Goal: Find contact information: Find contact information

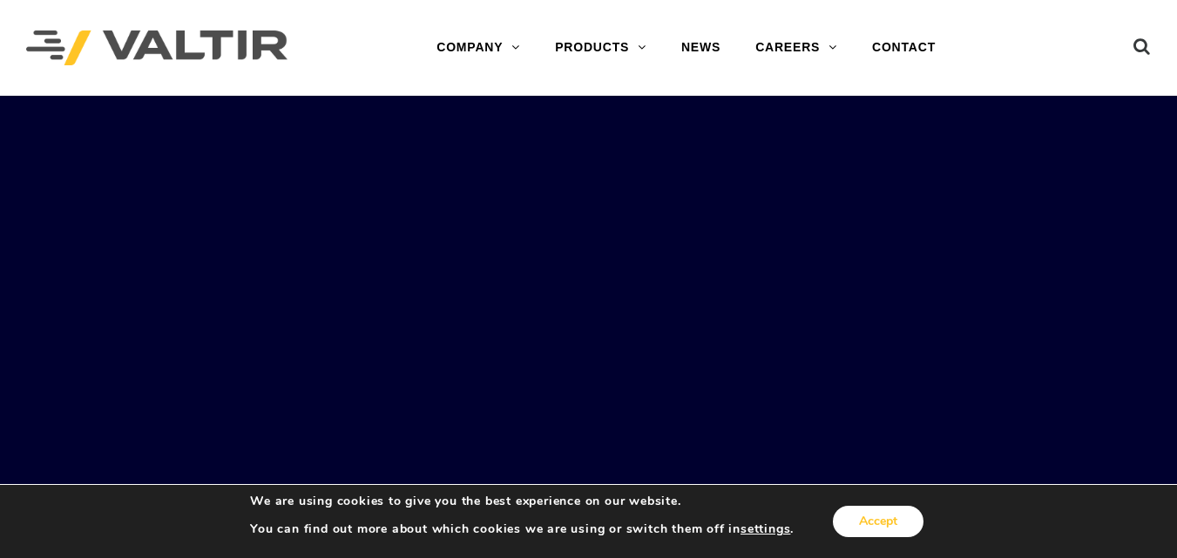
click at [880, 518] on button "Accept" at bounding box center [878, 521] width 91 height 31
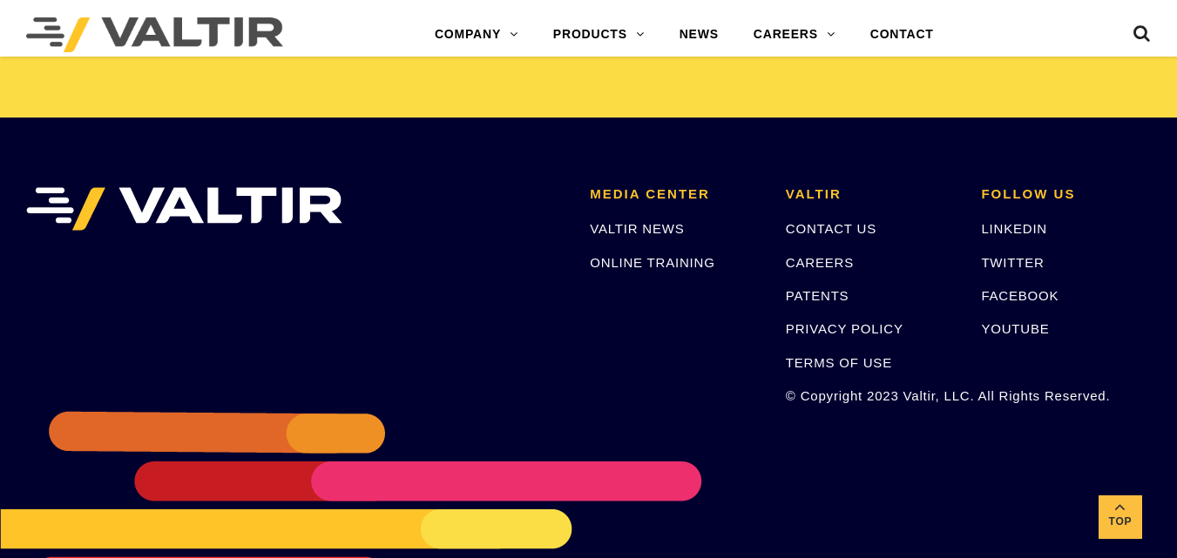
scroll to position [3741, 0]
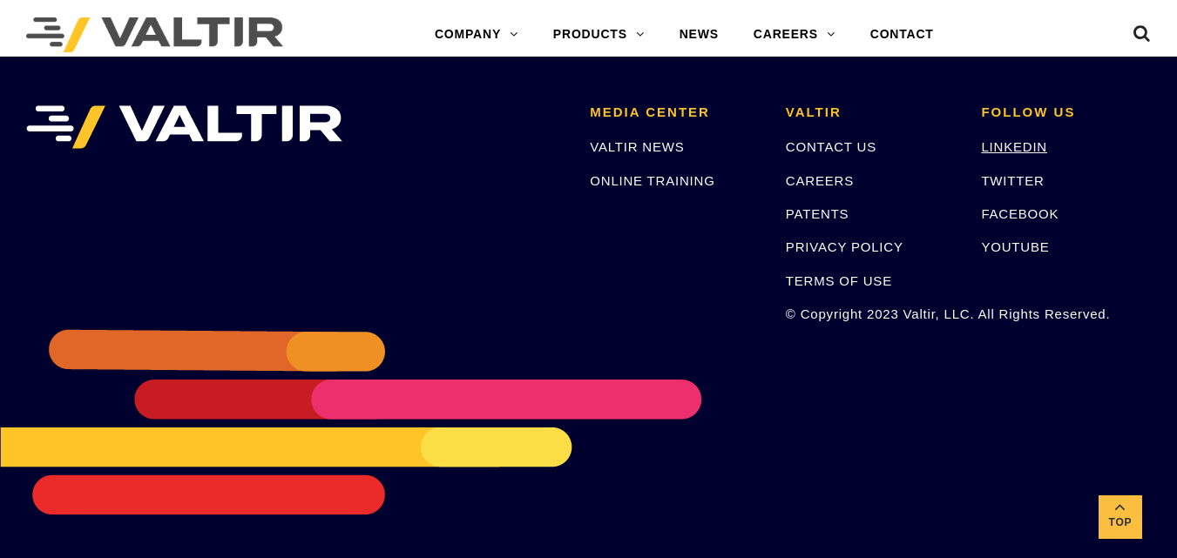
click at [1022, 145] on link "LINKEDIN" at bounding box center [1014, 146] width 66 height 15
click at [848, 149] on link "CONTACT US" at bounding box center [831, 146] width 91 height 15
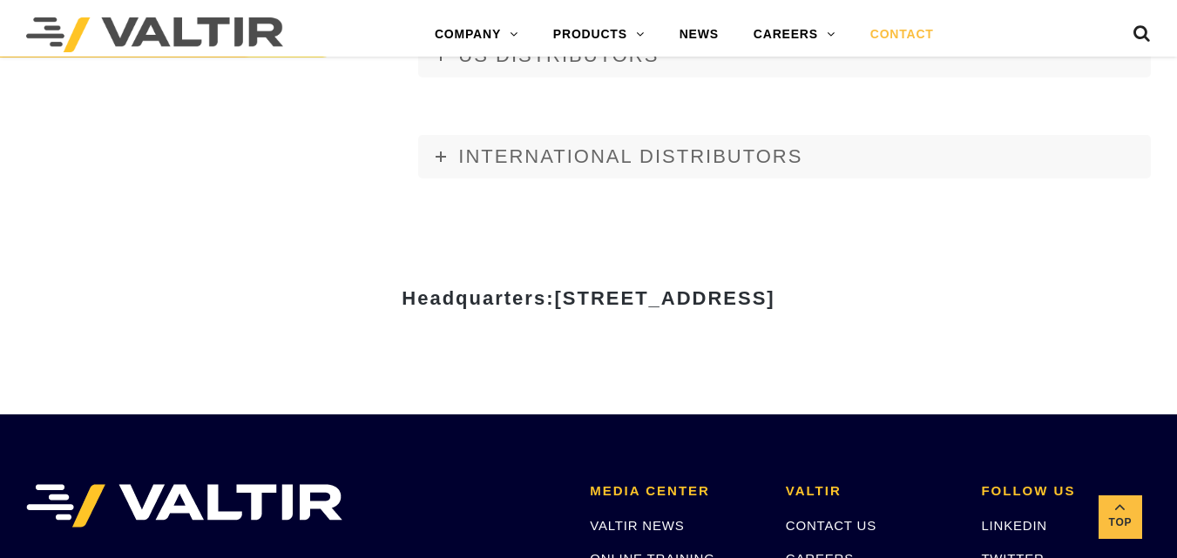
scroll to position [2265, 0]
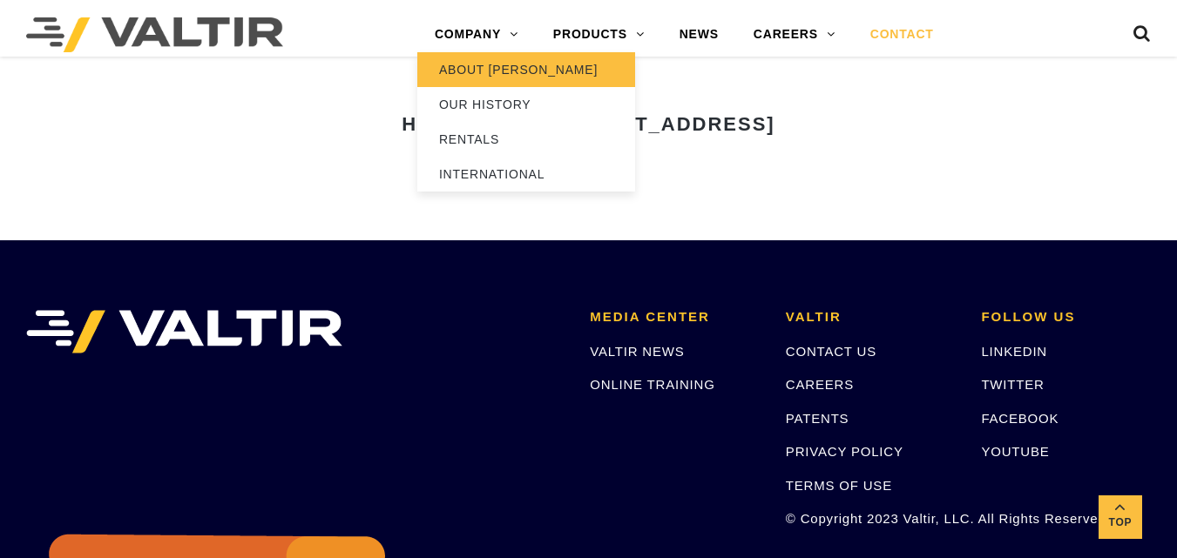
click at [486, 68] on link "ABOUT [PERSON_NAME]" at bounding box center [526, 69] width 218 height 35
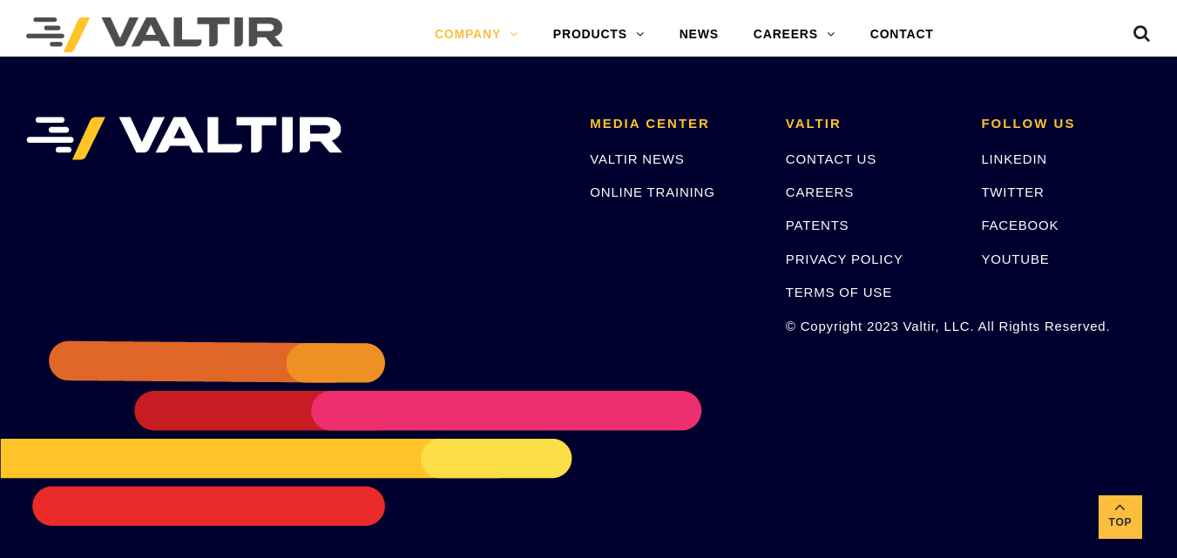
scroll to position [4278, 0]
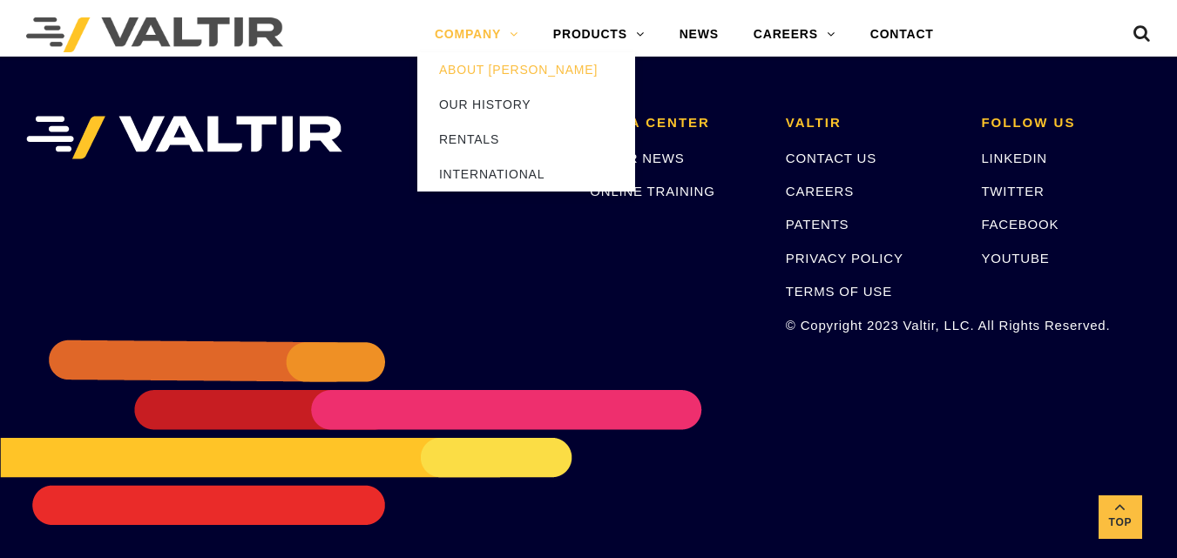
click at [534, 29] on link "COMPANY" at bounding box center [476, 34] width 118 height 35
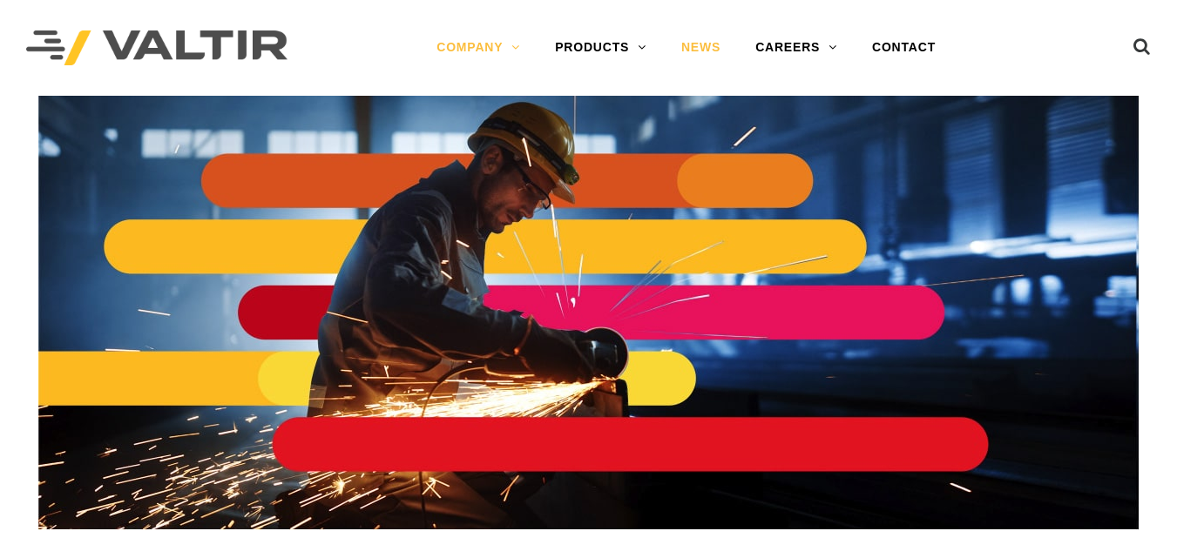
click at [705, 47] on link "NEWS" at bounding box center [701, 47] width 74 height 35
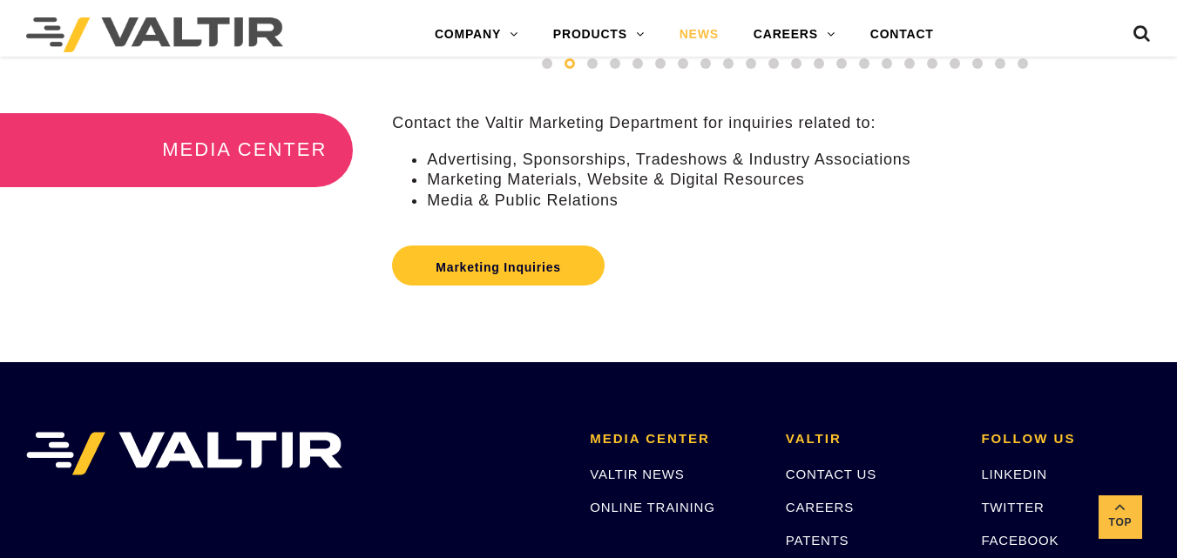
scroll to position [780, 0]
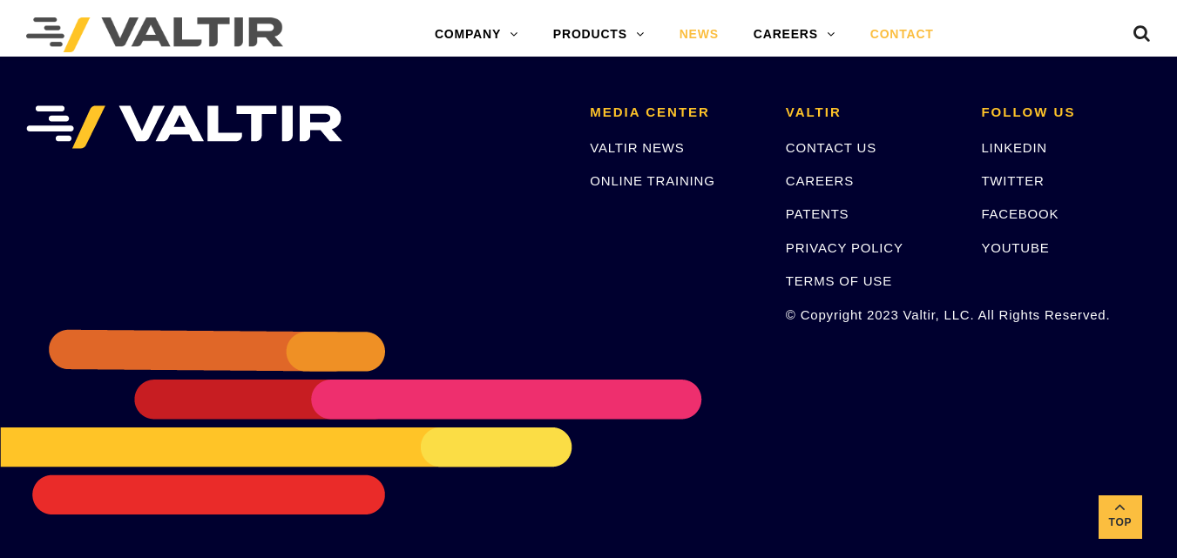
click at [916, 32] on link "CONTACT" at bounding box center [902, 34] width 98 height 35
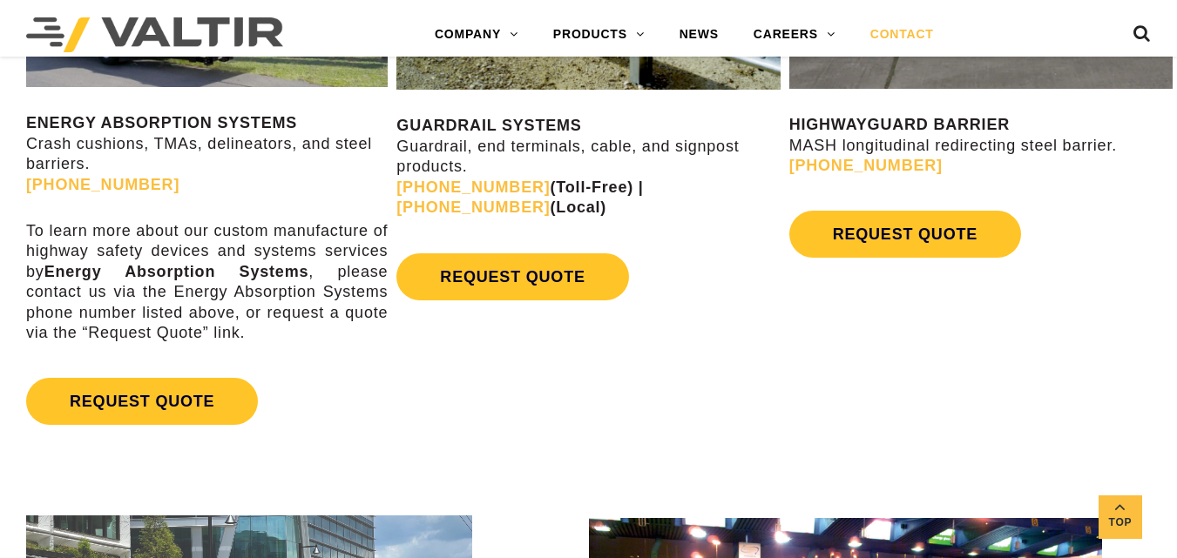
scroll to position [1045, 0]
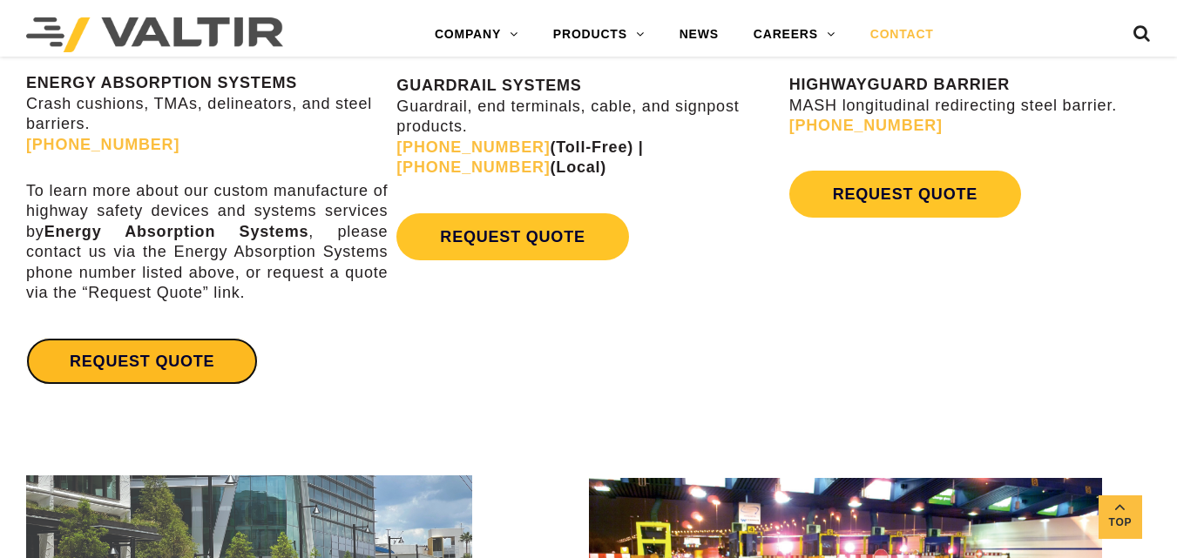
click at [115, 366] on link "REQUEST QUOTE" at bounding box center [142, 361] width 232 height 47
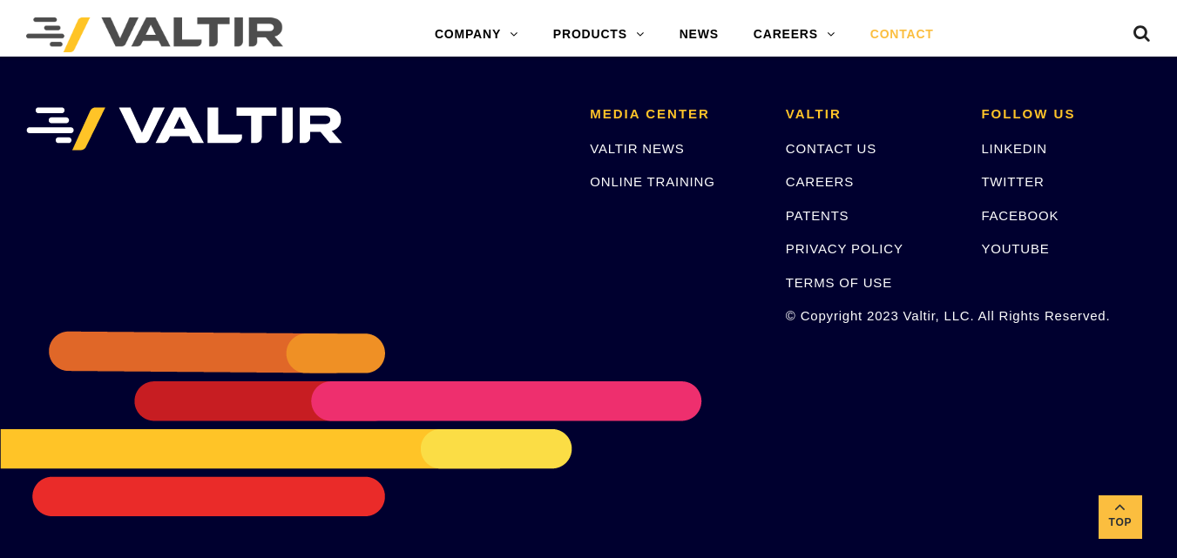
scroll to position [2470, 0]
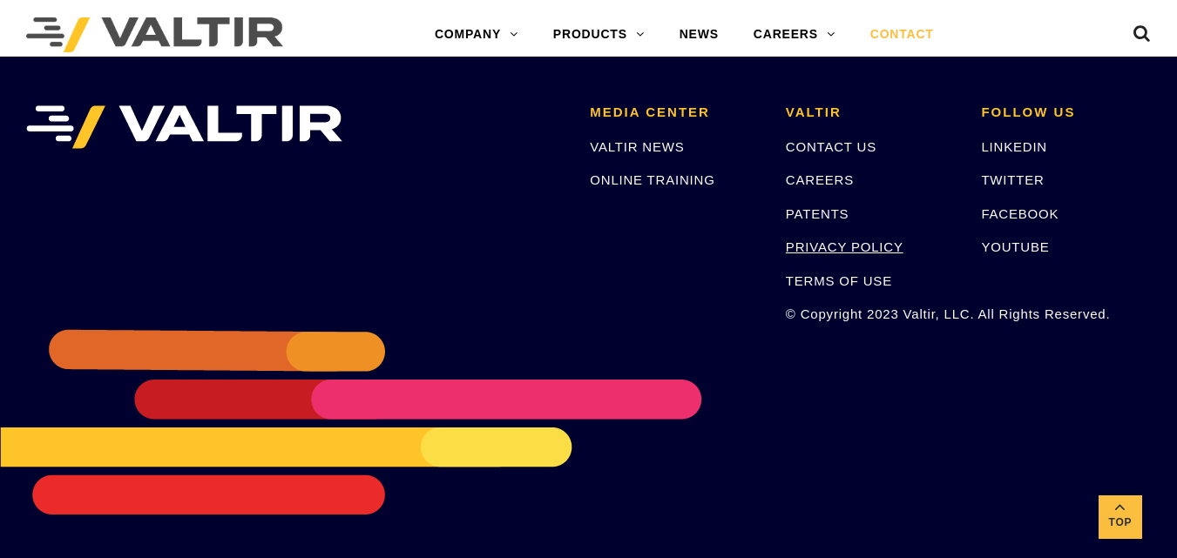
click at [852, 245] on link "PRIVACY POLICY" at bounding box center [845, 247] width 118 height 15
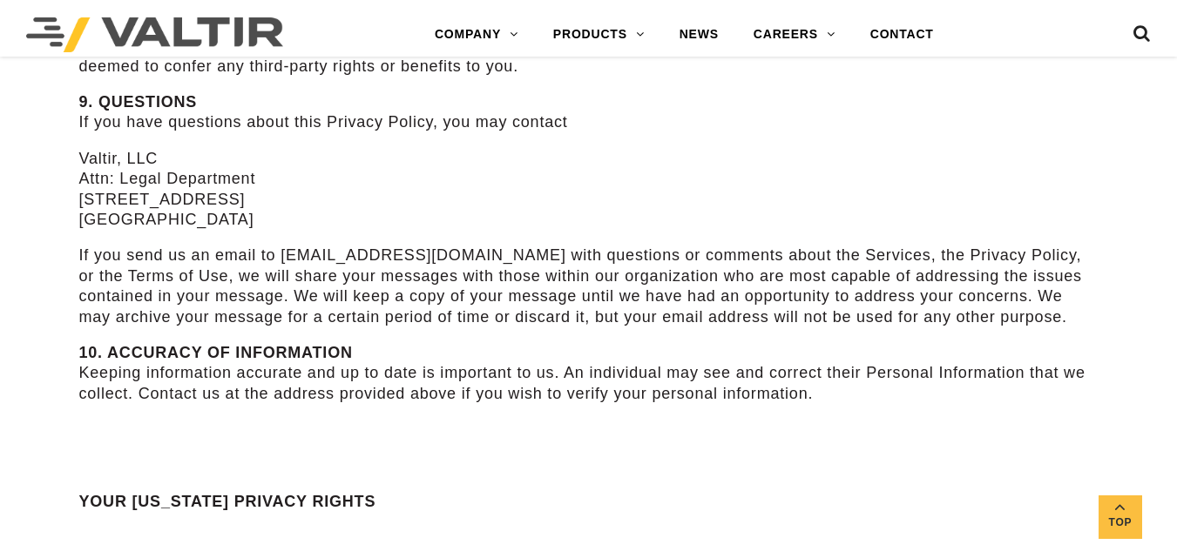
scroll to position [5053, 0]
click at [427, 155] on p "Valtir, LLC Attn: Legal Department 15601 Dallas Parkway, Suite 525 Addison, TX …" at bounding box center [588, 189] width 1019 height 82
copy p "15601 Dallas Parkway, Suite 525 Addison, TX 75001"
drag, startPoint x: 74, startPoint y: 158, endPoint x: 224, endPoint y: 170, distance: 150.3
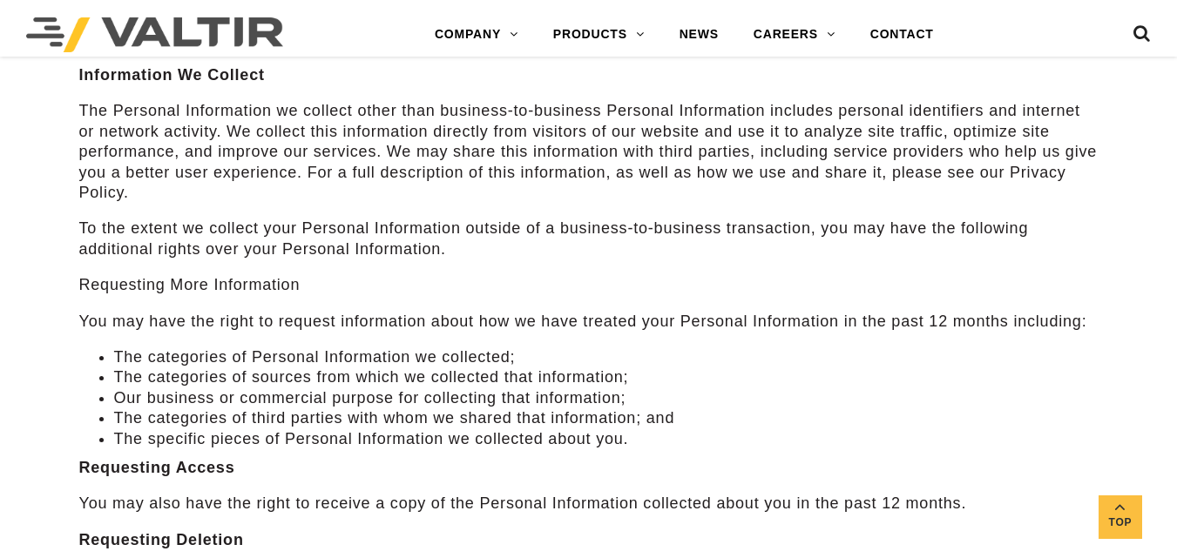
scroll to position [5837, 0]
